Goal: Find specific page/section: Find specific page/section

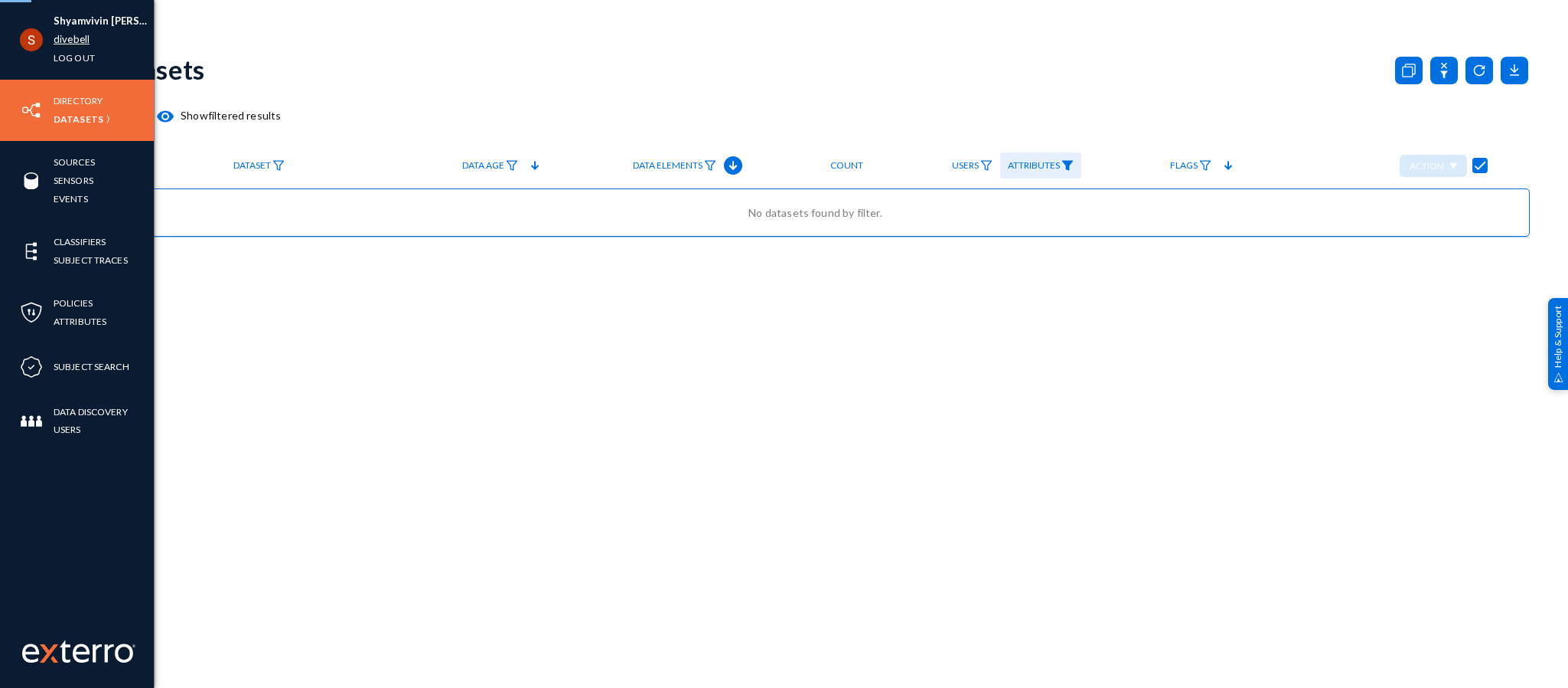
click at [64, 37] on link "divebell" at bounding box center [72, 40] width 36 height 18
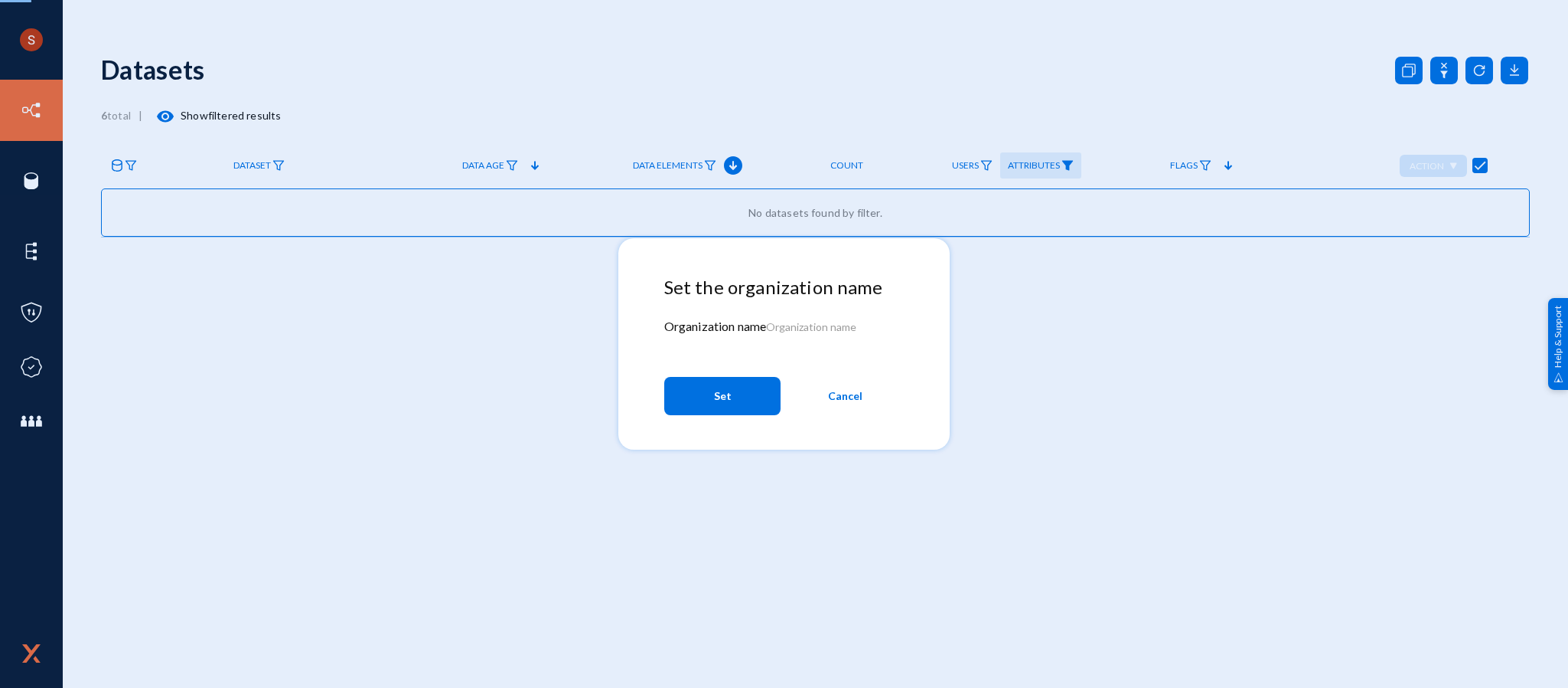
click at [834, 385] on span "Cancel" at bounding box center [845, 395] width 34 height 28
click at [834, 391] on span "Cancel" at bounding box center [845, 395] width 34 height 28
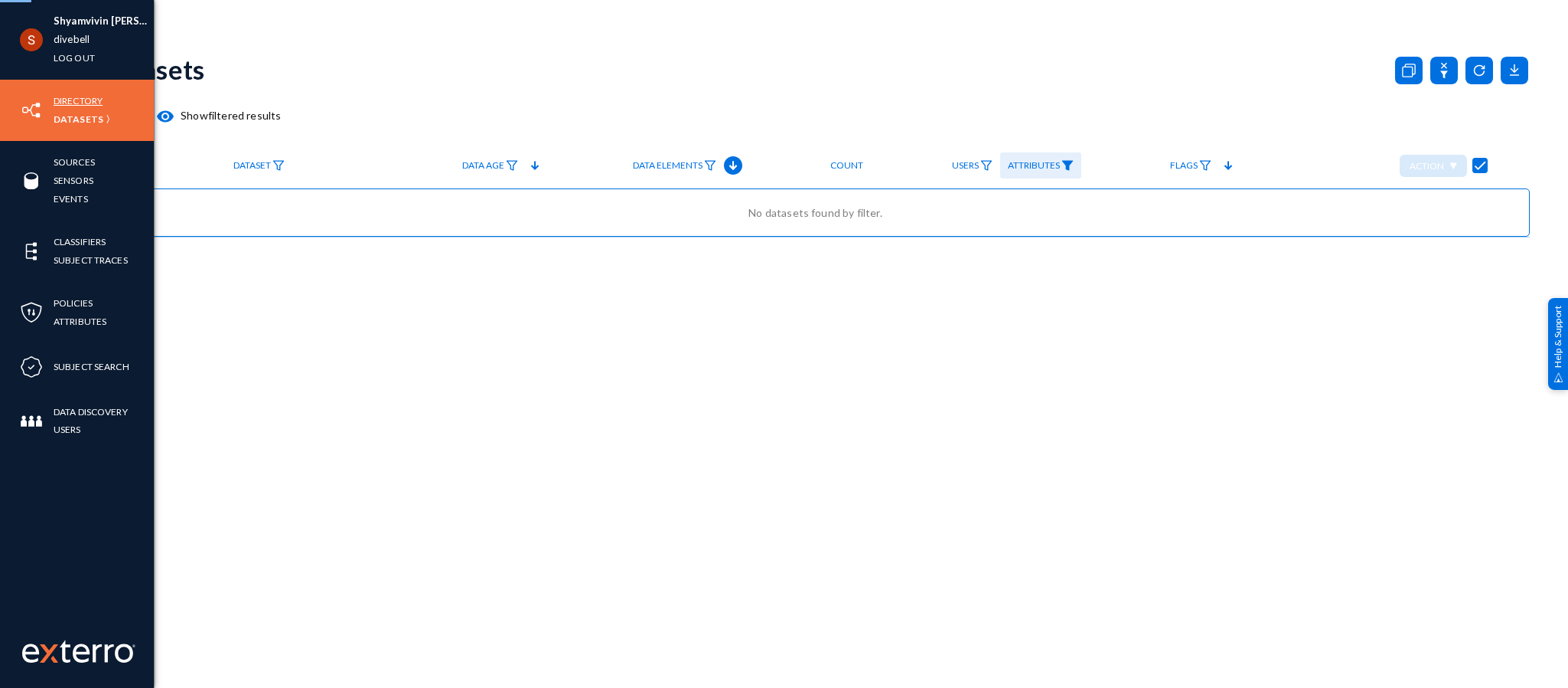
click at [62, 101] on link "Directory" at bounding box center [78, 101] width 49 height 18
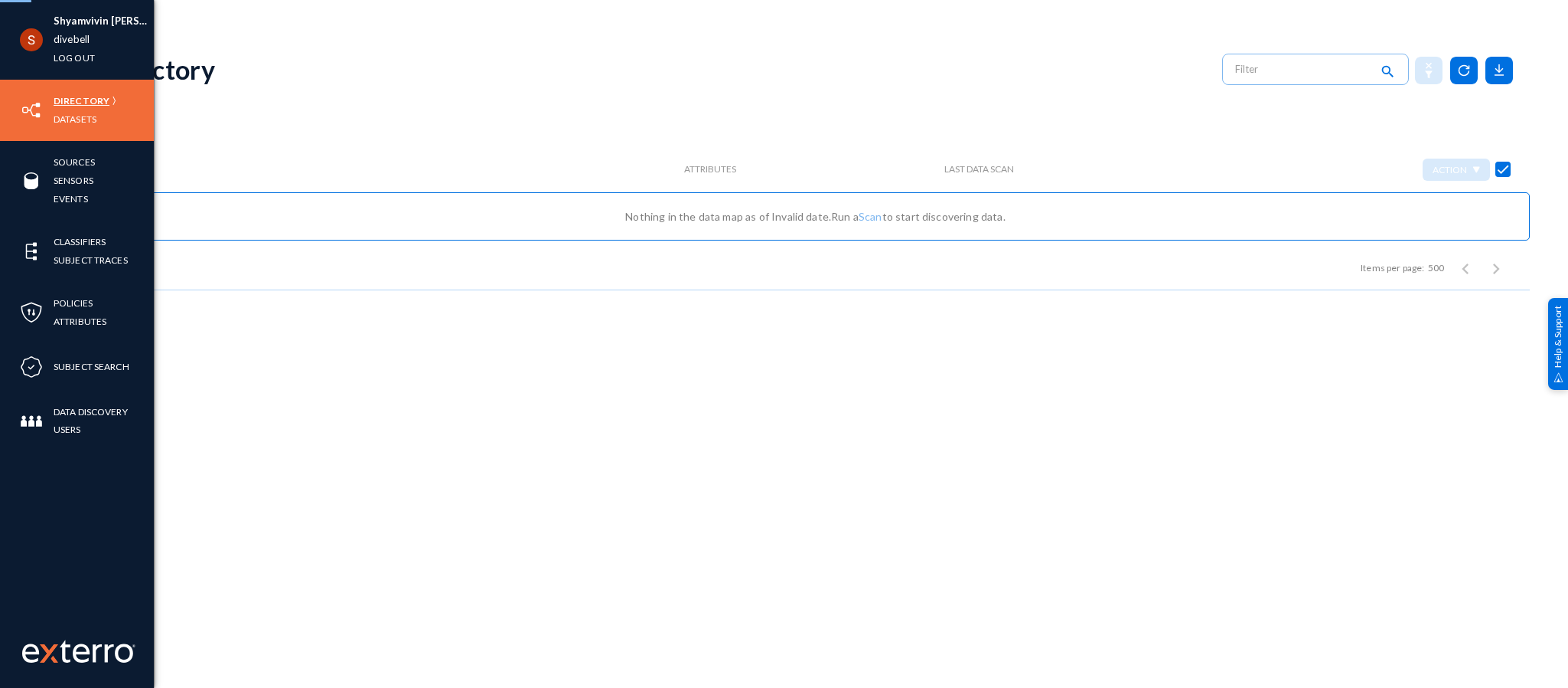
checkbox input "false"
click at [69, 38] on link "divebell" at bounding box center [72, 40] width 36 height 18
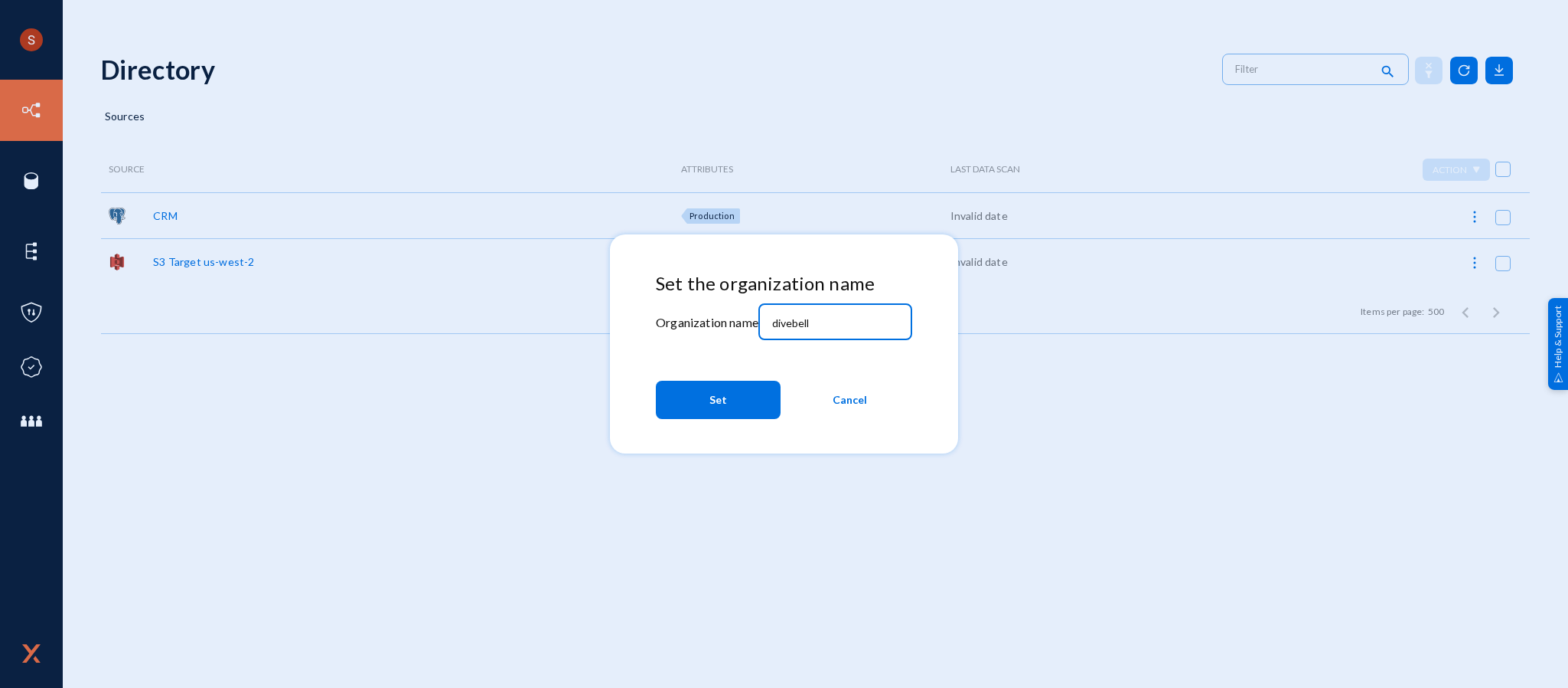
click at [780, 327] on input "divebell" at bounding box center [838, 322] width 131 height 14
type input "bhm"
click at [722, 397] on span "Set" at bounding box center [718, 400] width 18 height 28
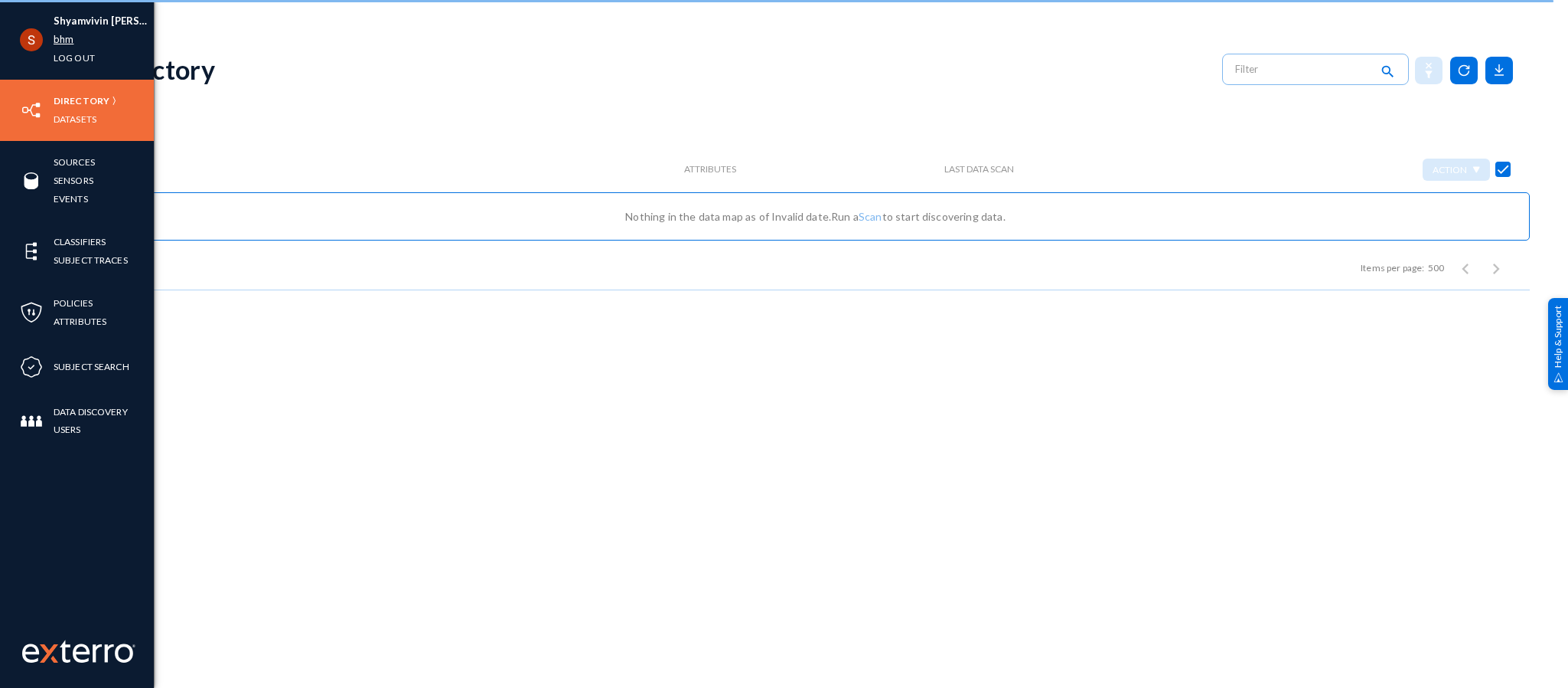
click at [68, 37] on link "bhm" at bounding box center [64, 40] width 20 height 18
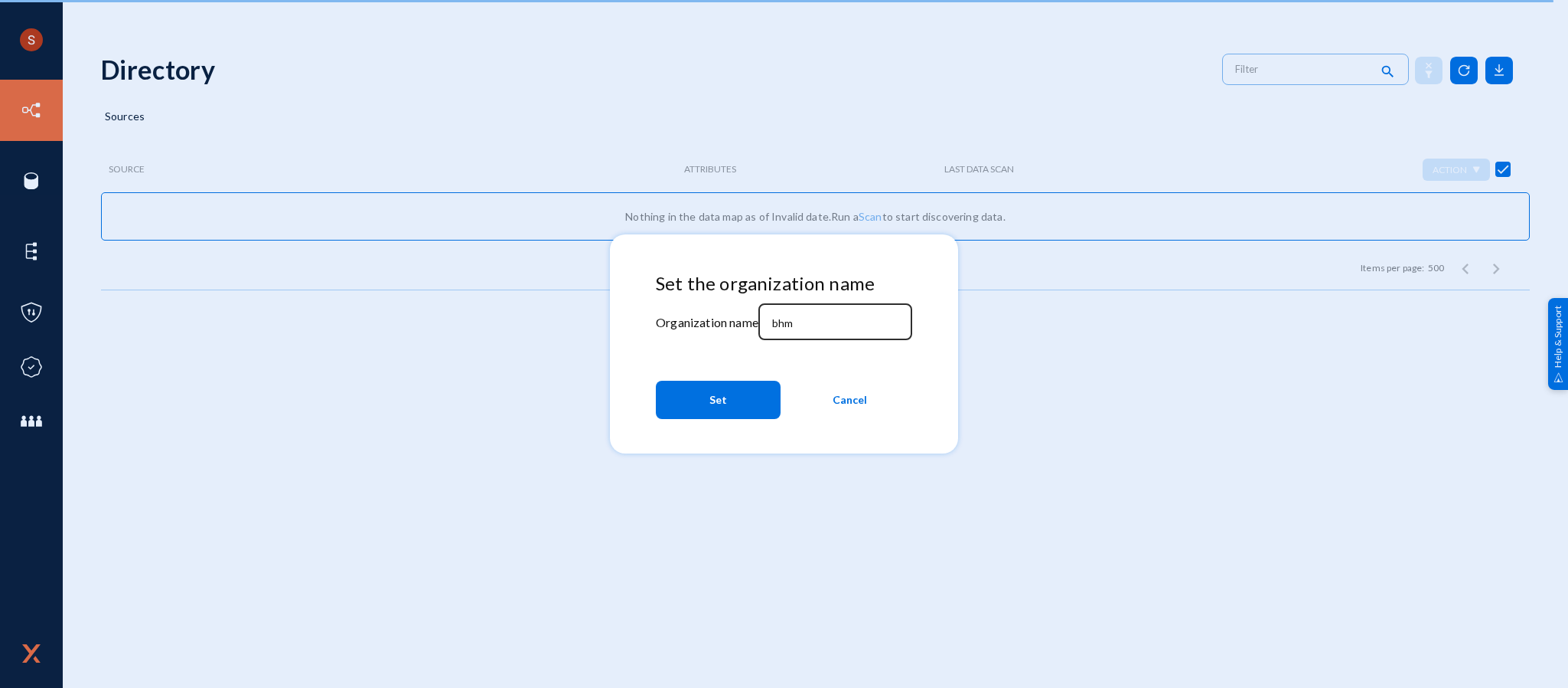
click at [786, 330] on div "bhm" at bounding box center [834, 320] width 138 height 40
click at [795, 320] on input "bhm" at bounding box center [838, 322] width 131 height 14
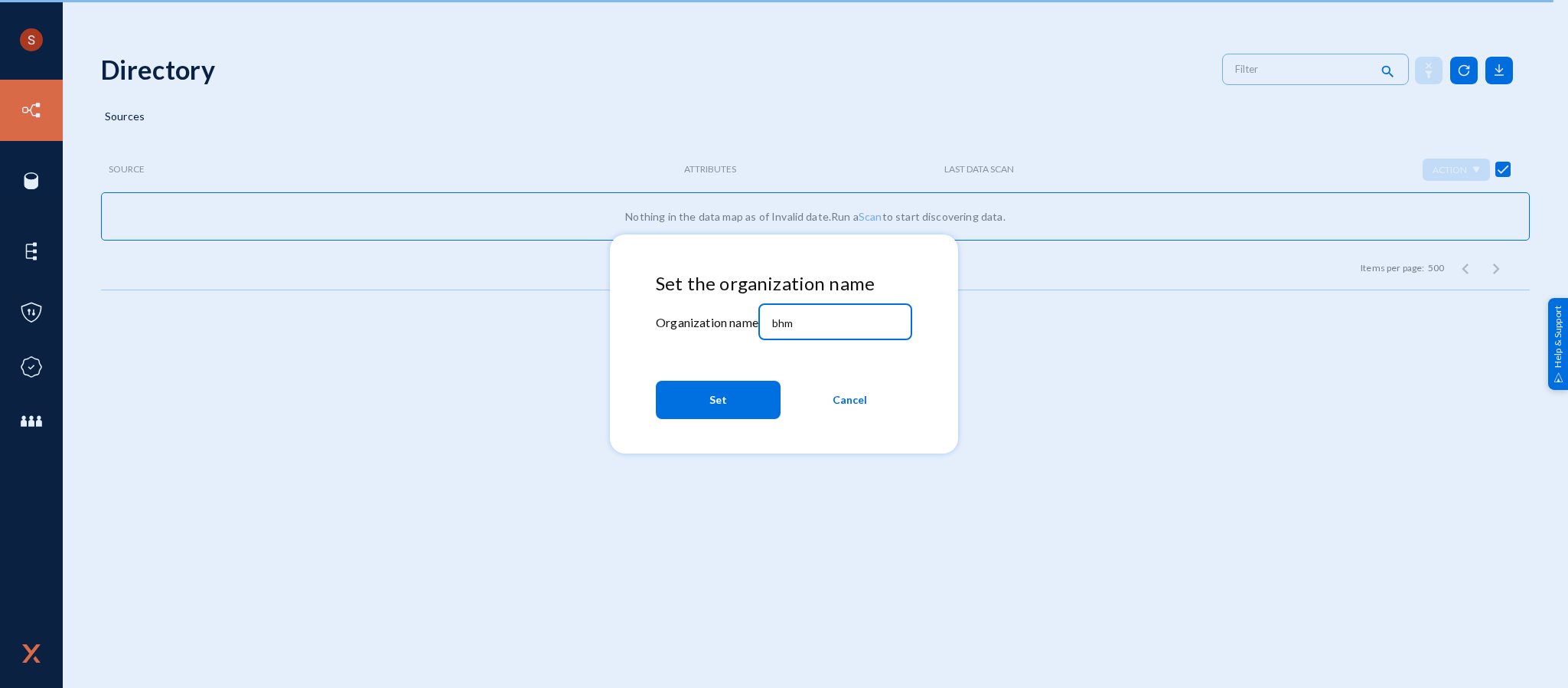
click at [795, 320] on input "bhm" at bounding box center [838, 322] width 131 height 14
type input "tandl"
click at [735, 391] on button "Set" at bounding box center [718, 400] width 125 height 39
